Goal: Information Seeking & Learning: Check status

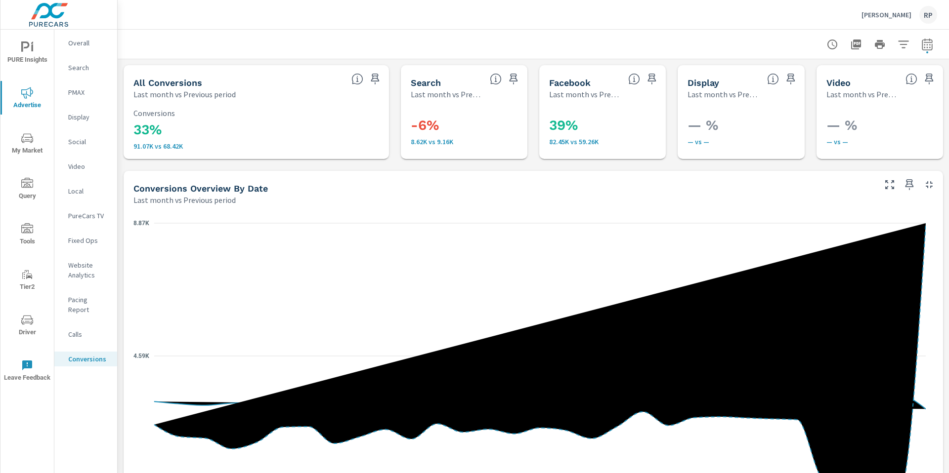
scroll to position [222, 0]
click at [88, 273] on p "Website Analytics" at bounding box center [88, 270] width 41 height 20
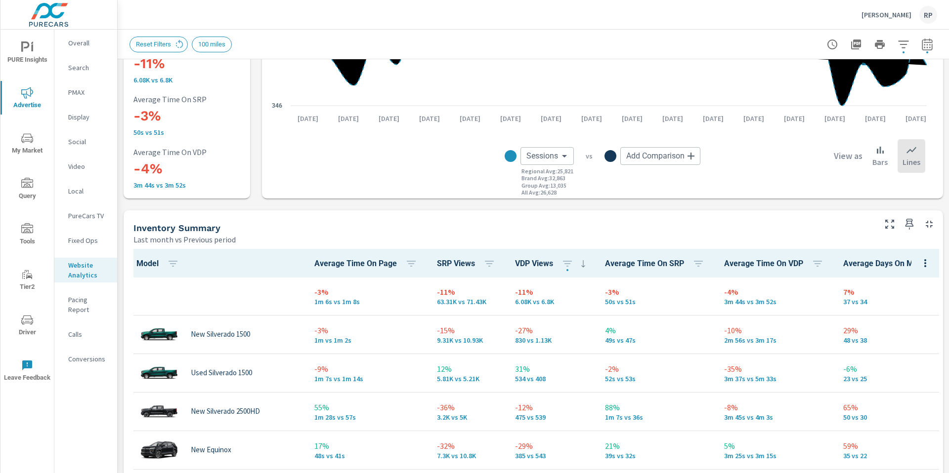
scroll to position [190, 0]
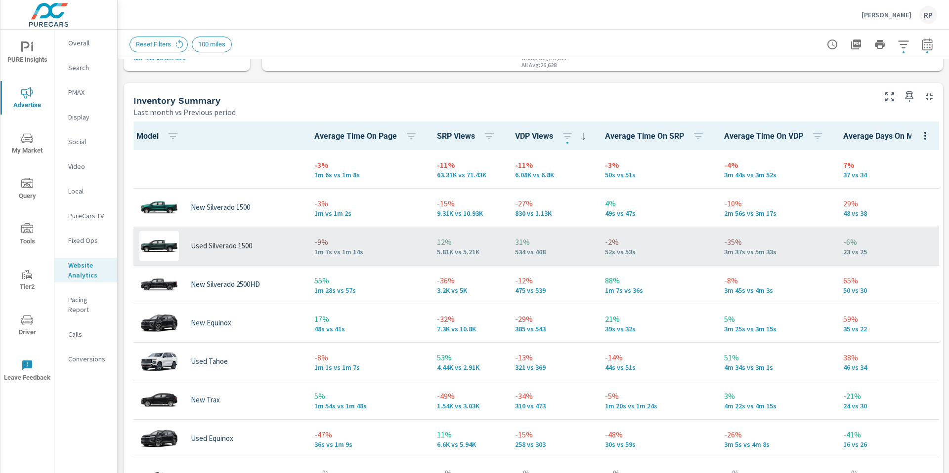
scroll to position [405, 0]
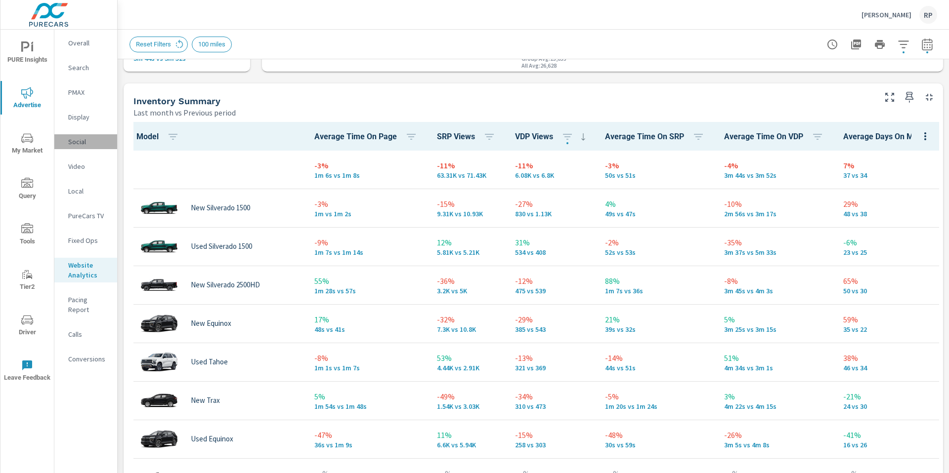
click at [82, 136] on div "Social" at bounding box center [85, 141] width 63 height 15
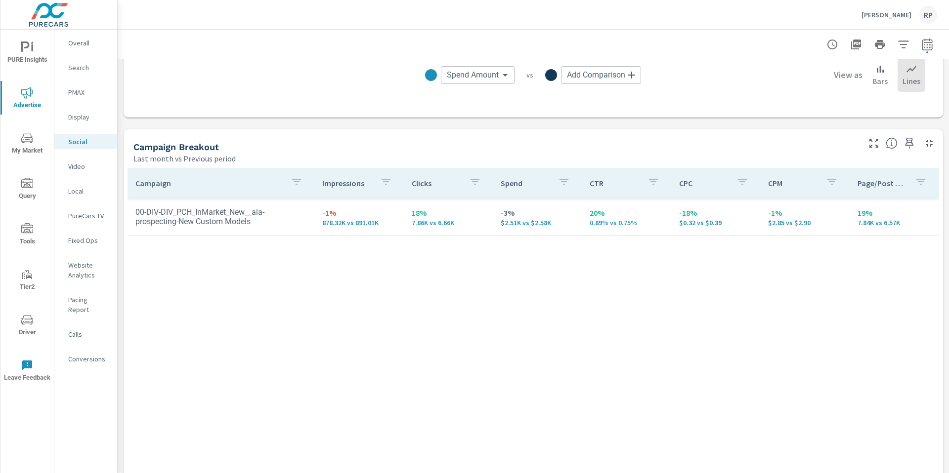
scroll to position [359, 0]
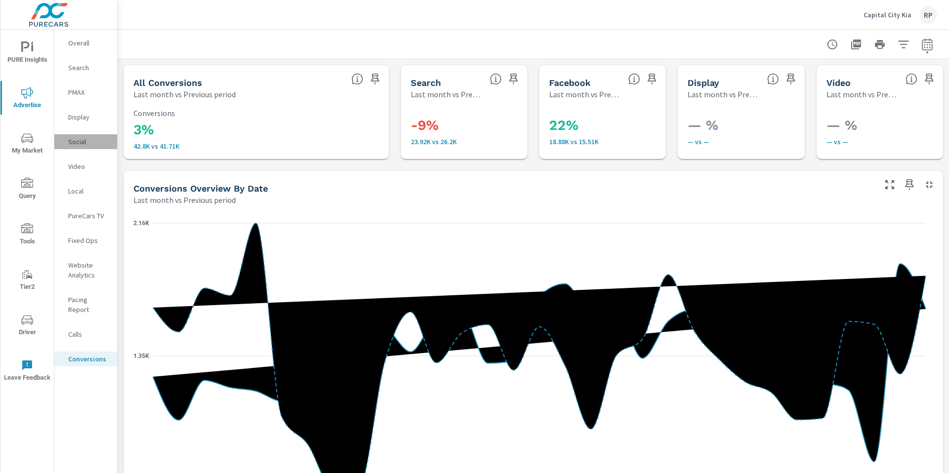
click at [87, 145] on p "Social" at bounding box center [88, 142] width 41 height 10
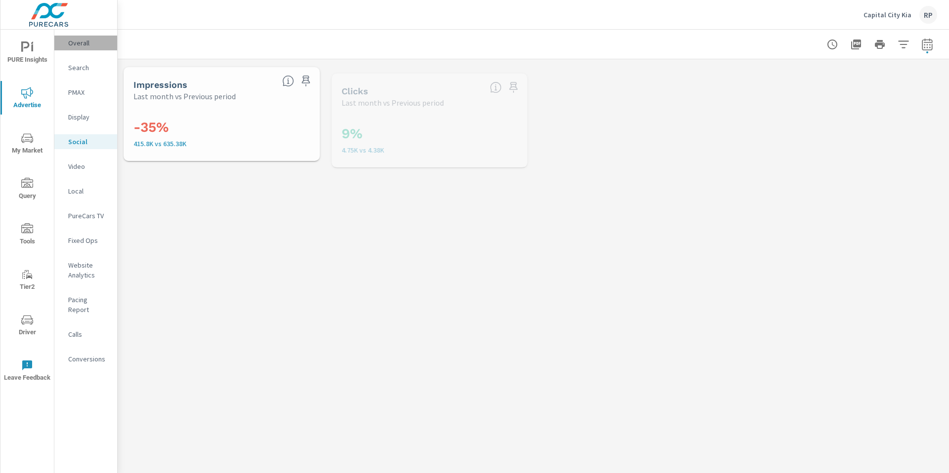
click at [83, 41] on p "Overall" at bounding box center [88, 43] width 41 height 10
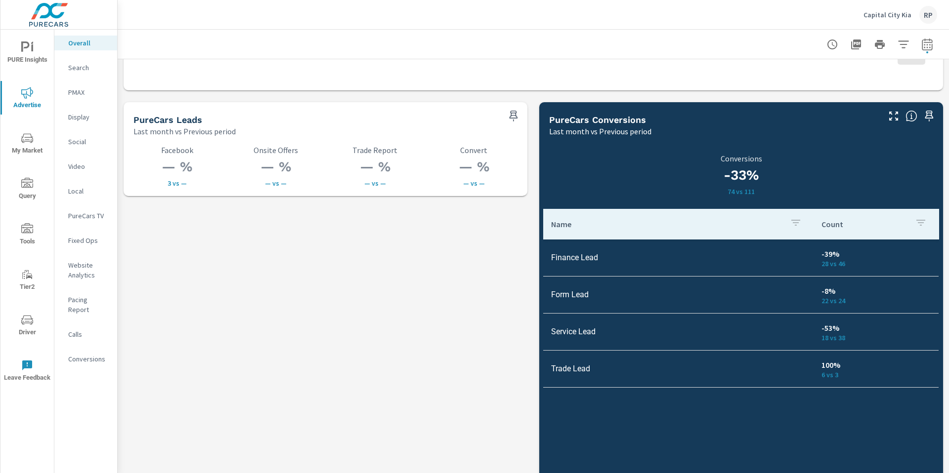
scroll to position [1334, 0]
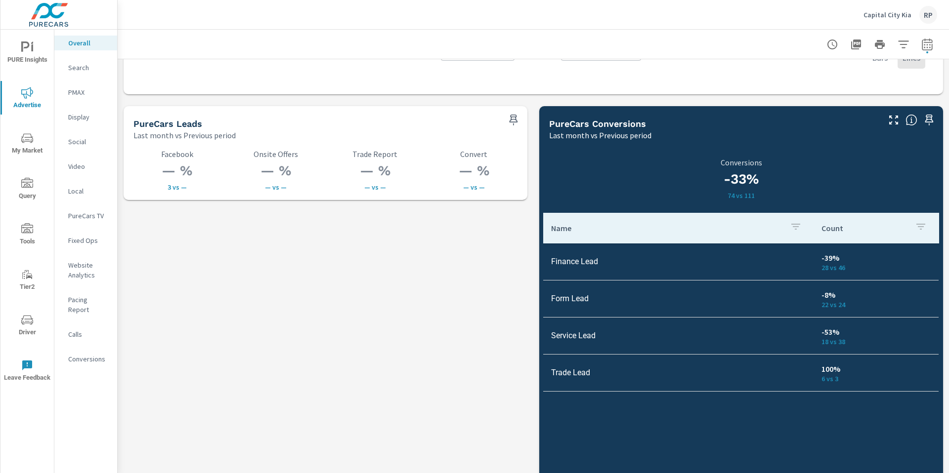
click at [921, 42] on icon "button" at bounding box center [927, 45] width 12 height 12
select select "Last month"
select select "Previous period"
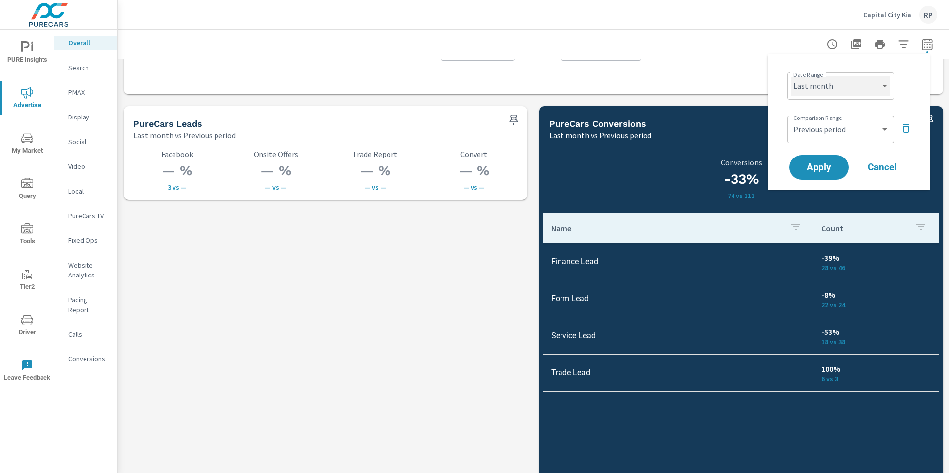
click at [878, 87] on select "Custom Yesterday Last week Last 7 days Last 14 days Last 30 days Last 45 days L…" at bounding box center [840, 86] width 99 height 20
click at [791, 76] on select "Custom Yesterday Last week Last 7 days Last 14 days Last 30 days Last 45 days L…" at bounding box center [840, 86] width 99 height 20
select select "Last 60 days"
click at [821, 166] on span "Apply" at bounding box center [819, 167] width 41 height 9
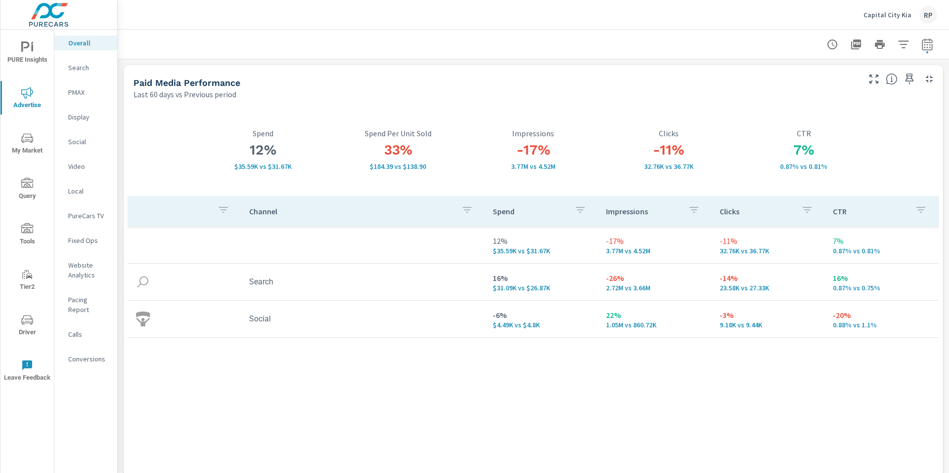
click at [78, 97] on p "PMAX" at bounding box center [88, 92] width 41 height 10
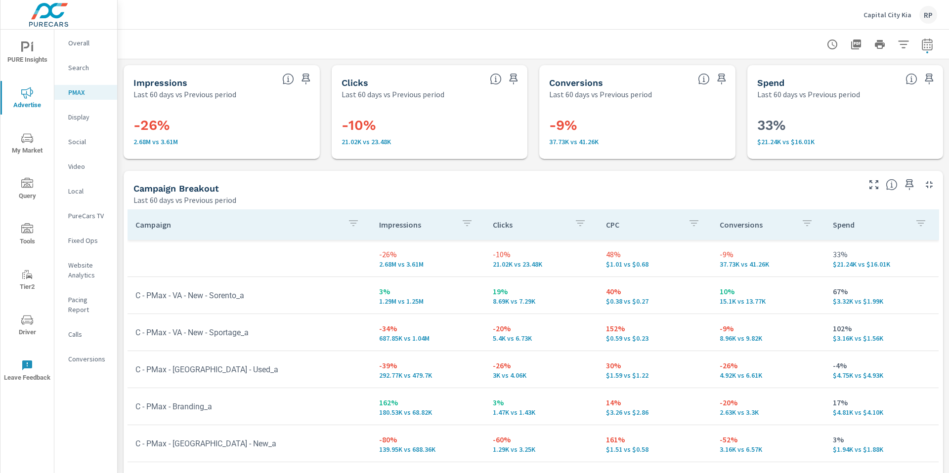
click at [921, 39] on icon "button" at bounding box center [927, 45] width 12 height 12
select select "Last 60 days"
select select "Previous period"
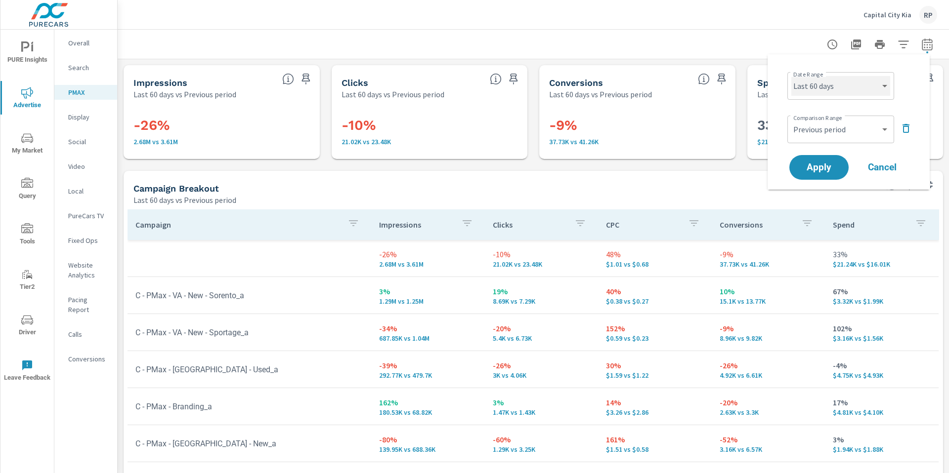
click at [857, 95] on select "Custom Yesterday Last week Last 7 days Last 14 days Last 30 days Last 45 days L…" at bounding box center [840, 86] width 99 height 20
click at [791, 76] on select "Custom Yesterday Last week Last 7 days Last 14 days Last 30 days Last 45 days L…" at bounding box center [840, 86] width 99 height 20
select select "Last month"
click at [855, 131] on select "Custom Previous period Previous month Previous year" at bounding box center [840, 130] width 99 height 20
click at [791, 120] on select "Custom Previous period Previous month Previous year" at bounding box center [840, 130] width 99 height 20
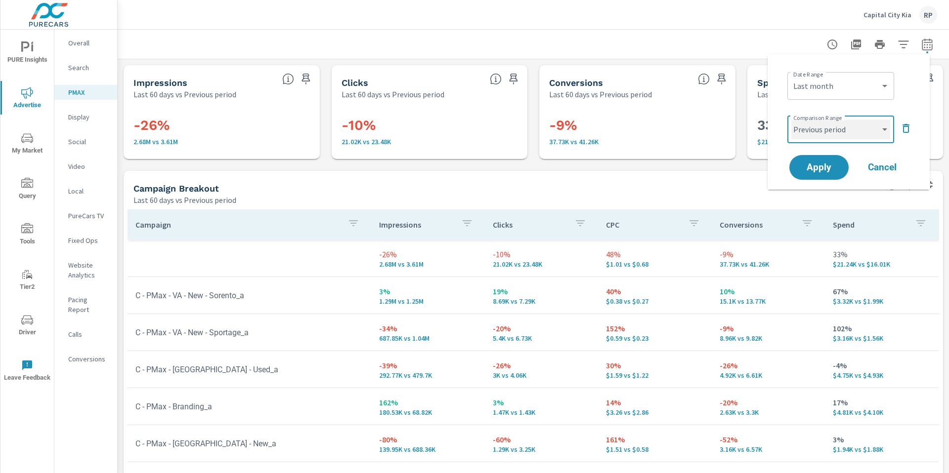
select select "Previous month"
click at [831, 165] on span "Apply" at bounding box center [819, 167] width 41 height 9
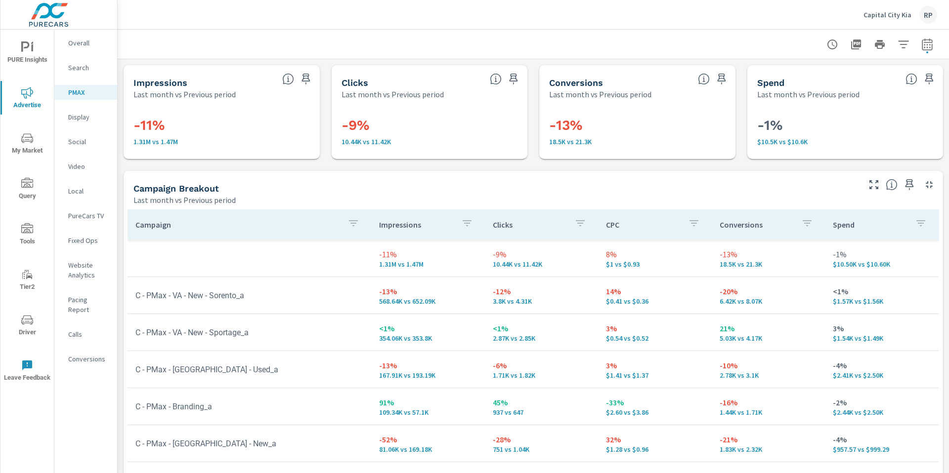
click at [83, 42] on p "Overall" at bounding box center [88, 43] width 41 height 10
